Goal: Check status

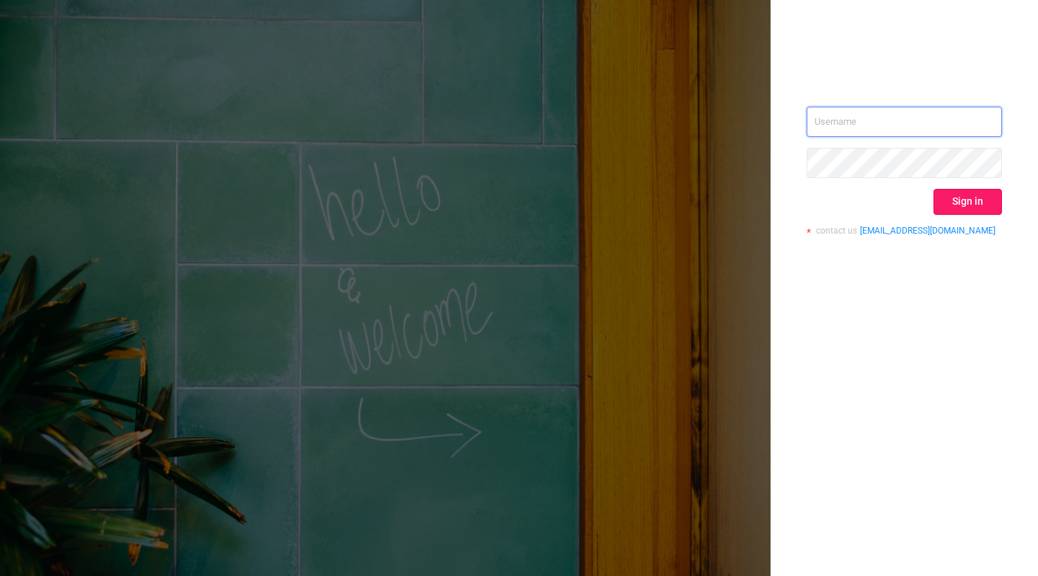
type input "tosh@buzzoola.com"
click at [978, 193] on button "Sign in" at bounding box center [968, 202] width 68 height 26
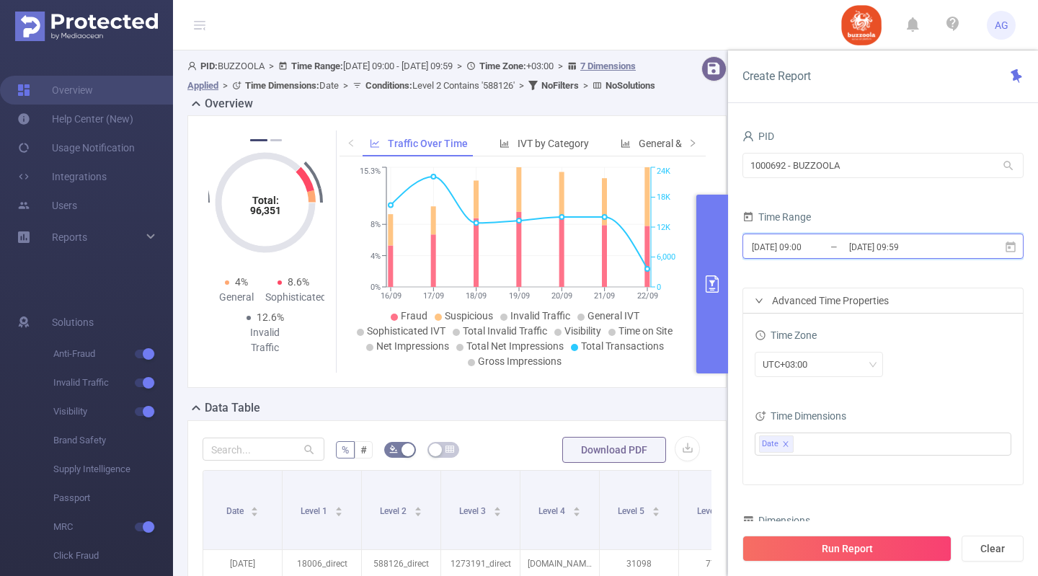
click at [1005, 250] on icon at bounding box center [1010, 247] width 13 height 13
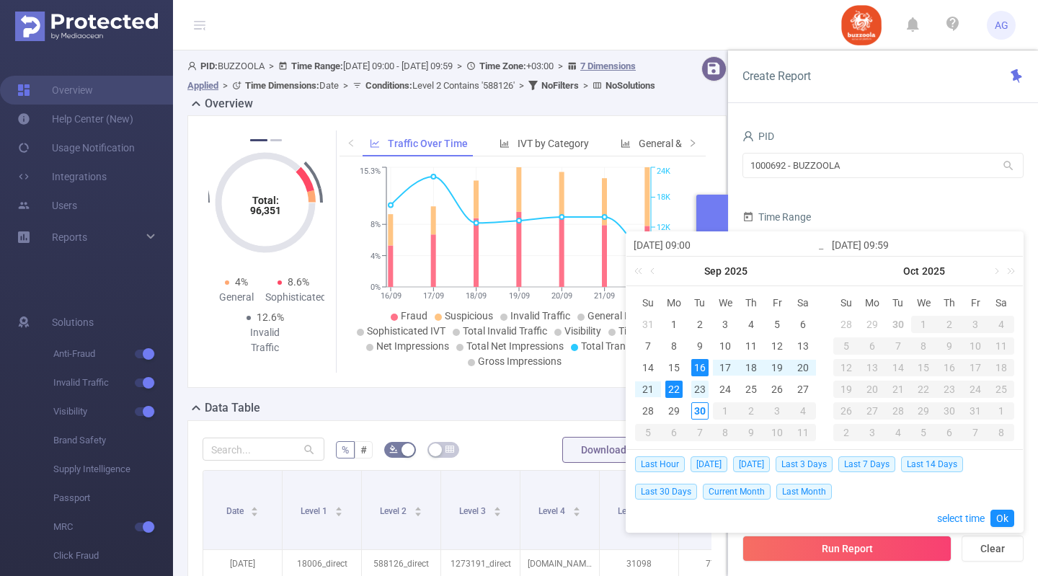
click at [704, 386] on div "23" at bounding box center [699, 389] width 17 height 17
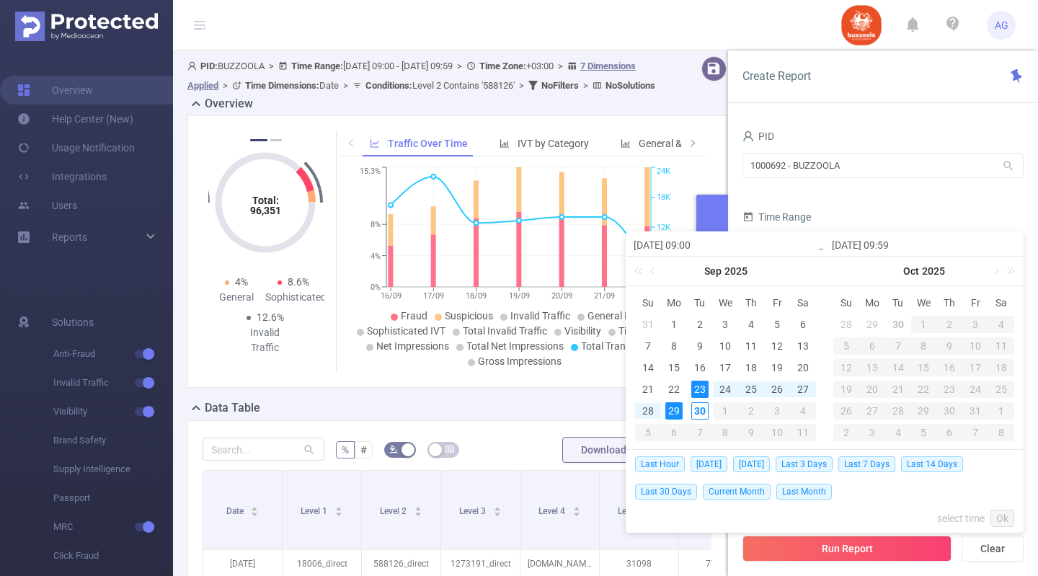
click at [674, 415] on div "29" at bounding box center [673, 410] width 17 height 17
type input "2025-09-23 09:00"
type input "2025-09-29 09:59"
type input "2025-09-23 09:00"
type input "2025-09-29 09:59"
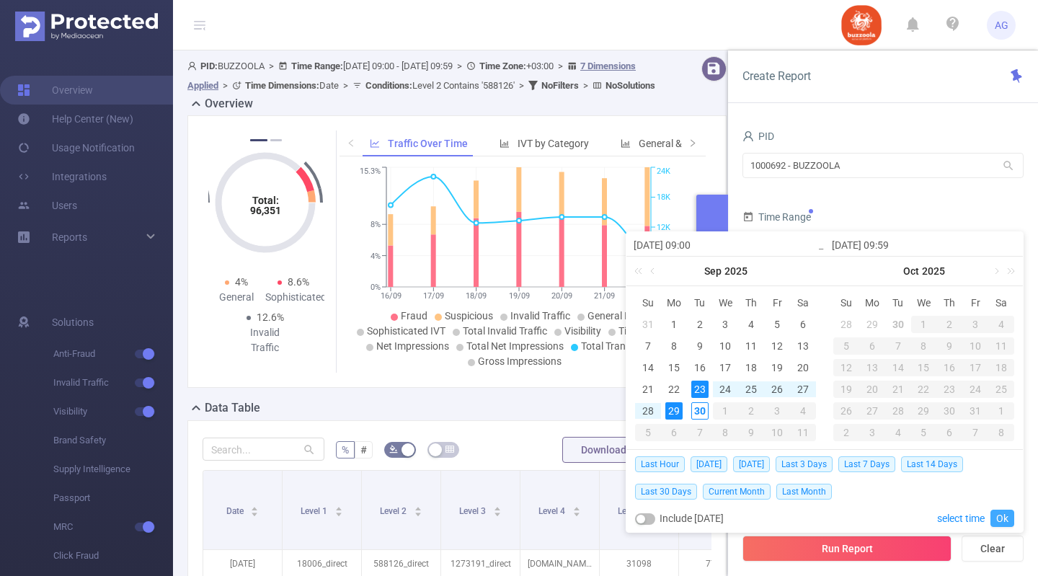
click at [995, 513] on link "Ok" at bounding box center [1003, 518] width 24 height 17
